Goal: Task Accomplishment & Management: Use online tool/utility

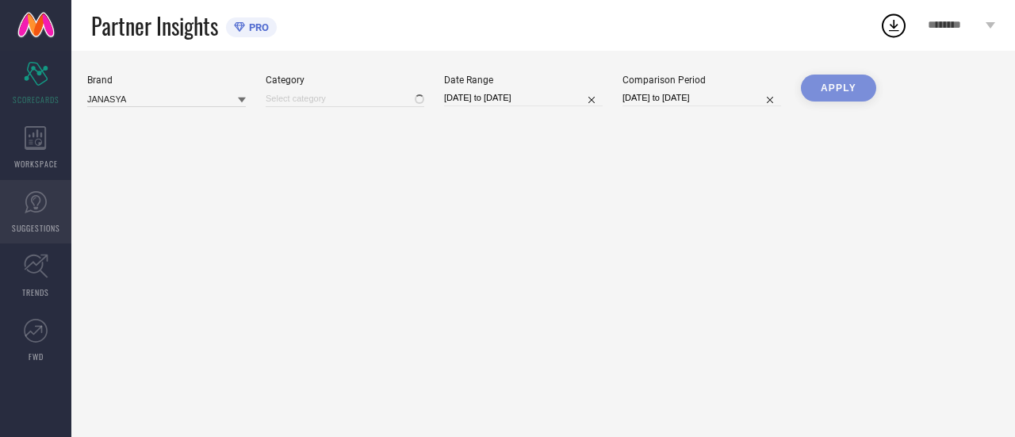
type input "All"
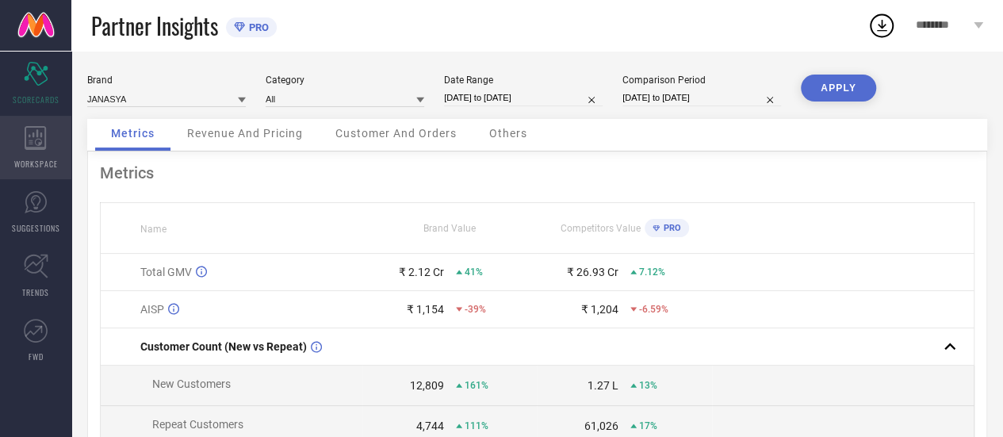
click at [35, 155] on div "WORKSPACE" at bounding box center [35, 147] width 71 height 63
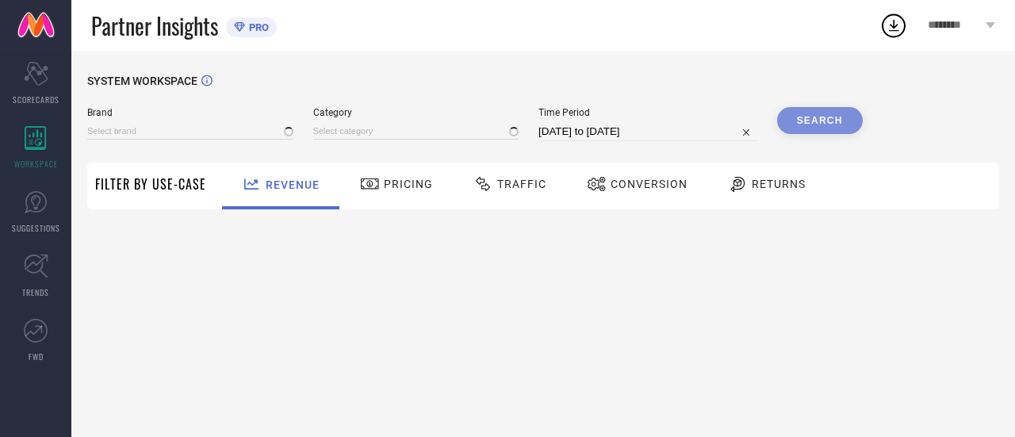
type input "JANASYA"
type input "All"
click at [165, 137] on input at bounding box center [190, 131] width 206 height 17
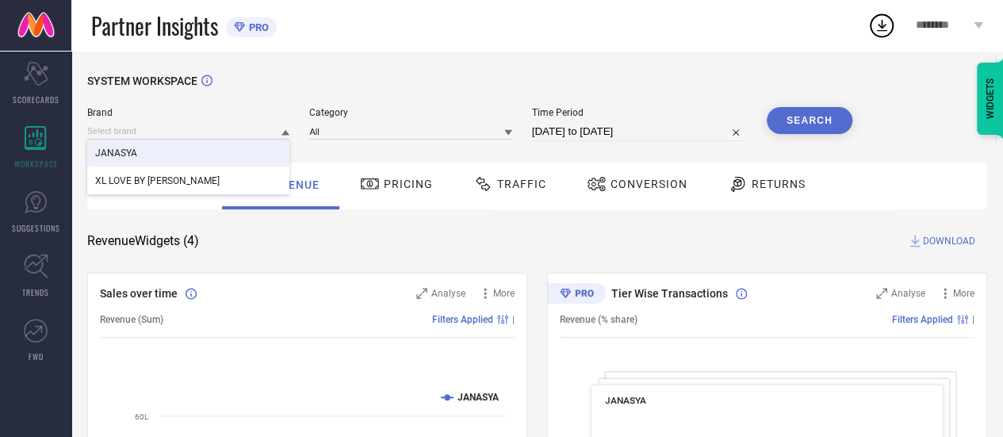
click at [385, 118] on span "Category" at bounding box center [410, 112] width 202 height 11
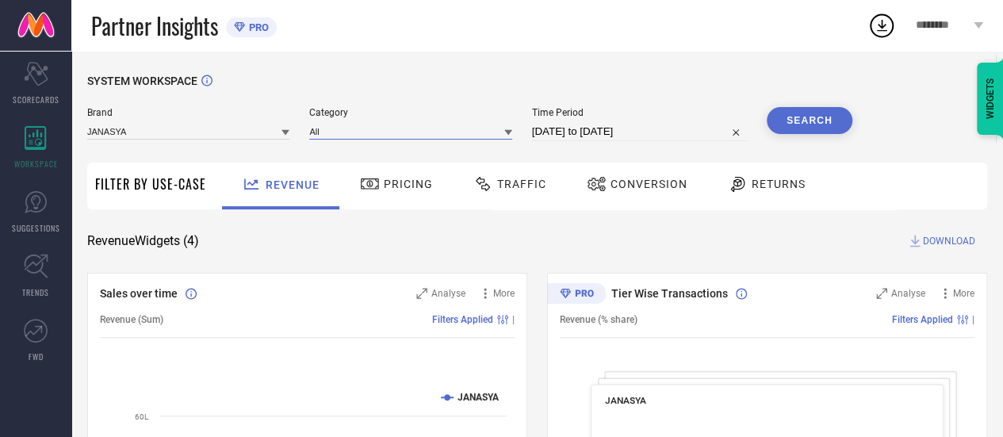
click at [385, 124] on input at bounding box center [410, 131] width 202 height 17
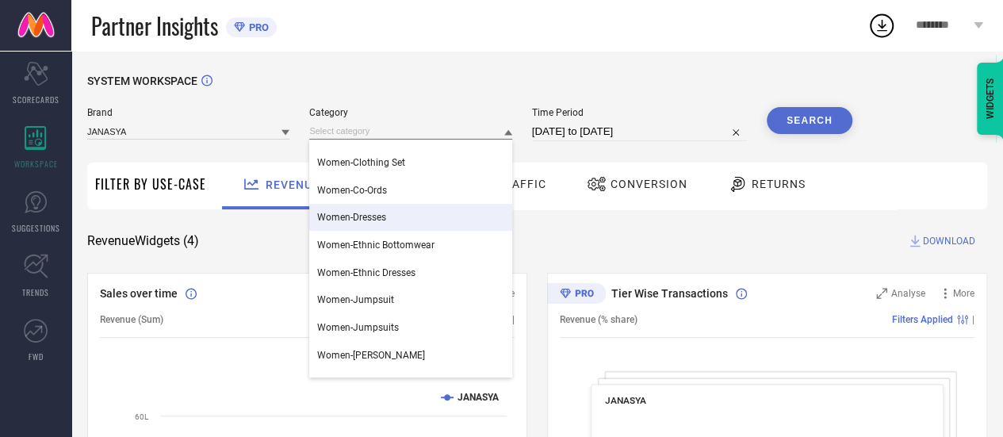
scroll to position [396, 0]
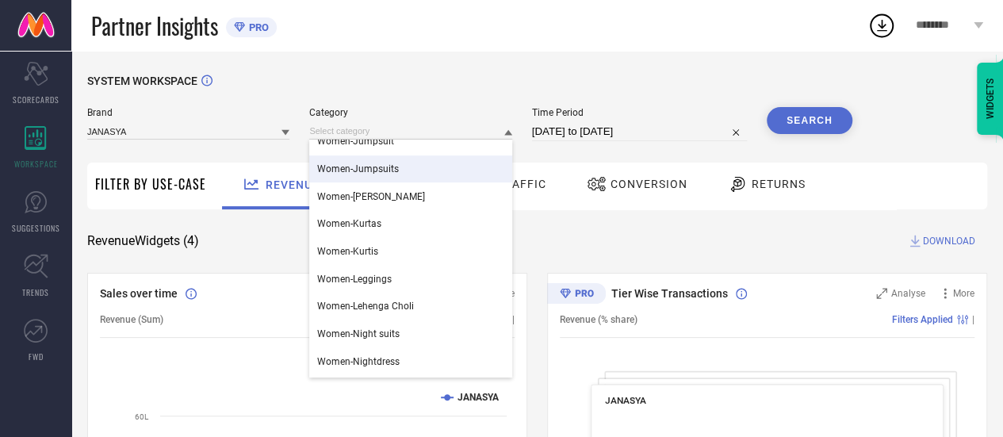
click at [283, 147] on div "Brand JANASYA Category Women-Co-Ords Women-Dresses Women-Ethnic Bottomwear Wome…" at bounding box center [469, 131] width 765 height 48
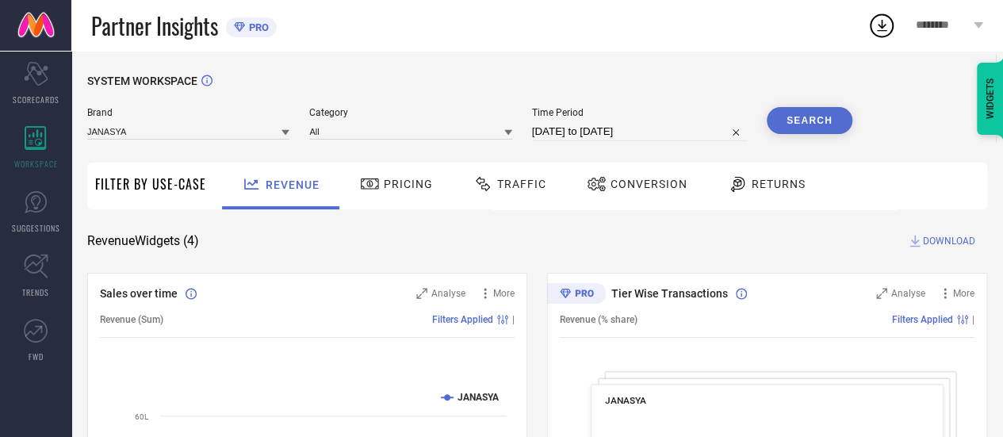
click at [648, 182] on span "Conversion" at bounding box center [648, 184] width 77 height 13
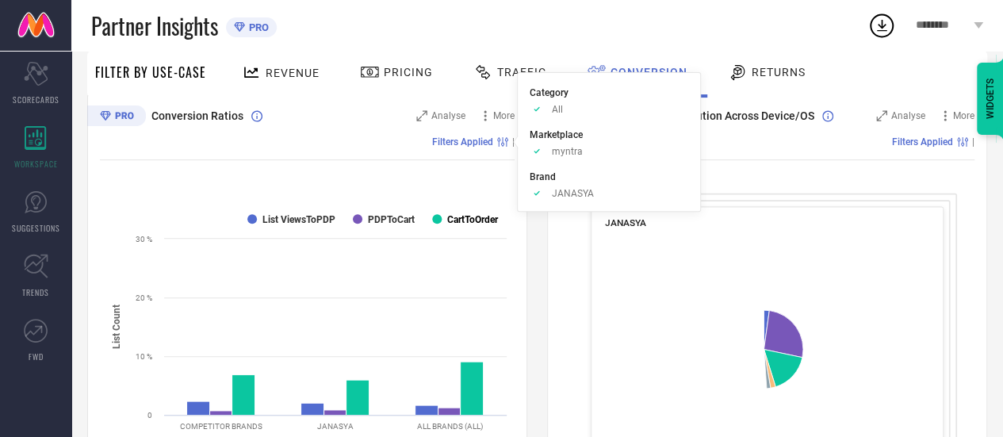
scroll to position [238, 0]
